Goal: Information Seeking & Learning: Find contact information

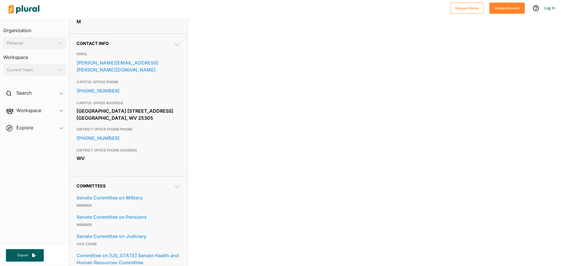
scroll to position [175, 0]
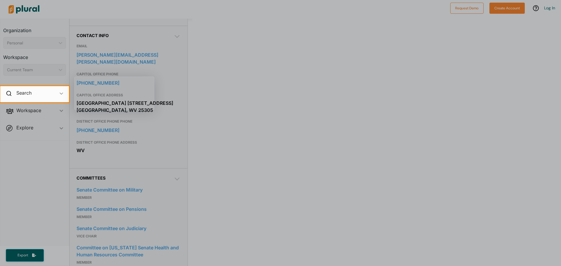
click at [317, 107] on div at bounding box center [280, 184] width 561 height 164
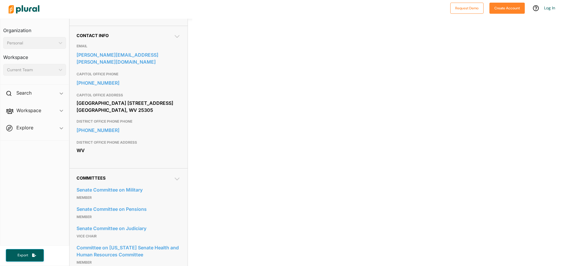
drag, startPoint x: 76, startPoint y: 97, endPoint x: 136, endPoint y: 107, distance: 60.5
click at [136, 107] on div "[GEOGRAPHIC_DATA] [STREET_ADDRESS] [GEOGRAPHIC_DATA], WV 25305" at bounding box center [129, 107] width 104 height 16
copy div "[GEOGRAPHIC_DATA] [STREET_ADDRESS] [GEOGRAPHIC_DATA], WV 25305"
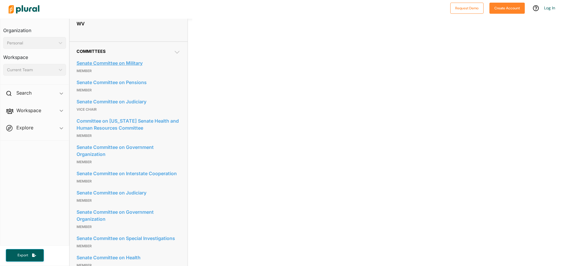
scroll to position [351, 0]
